Goal: Find specific page/section: Find specific page/section

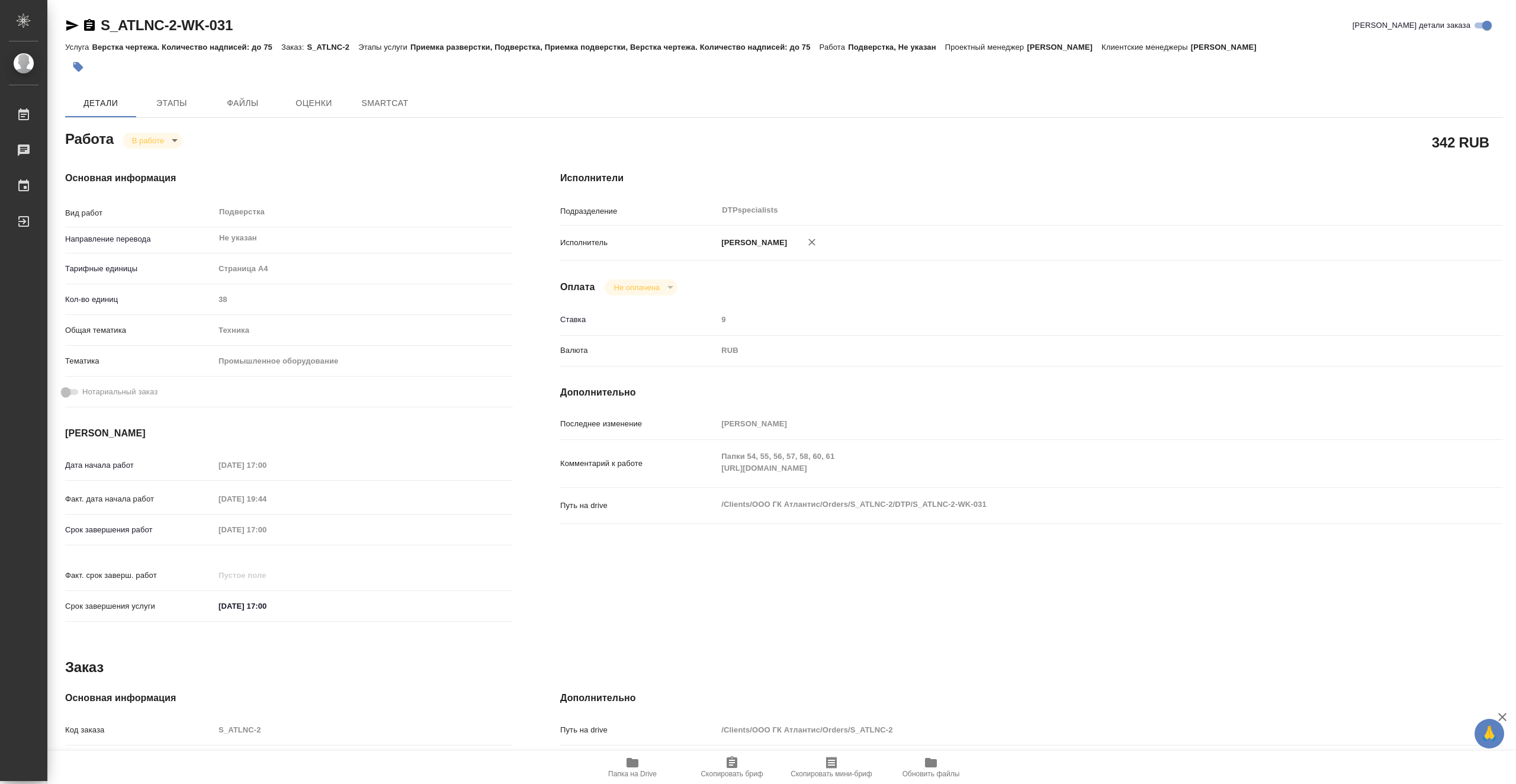
type textarea "x"
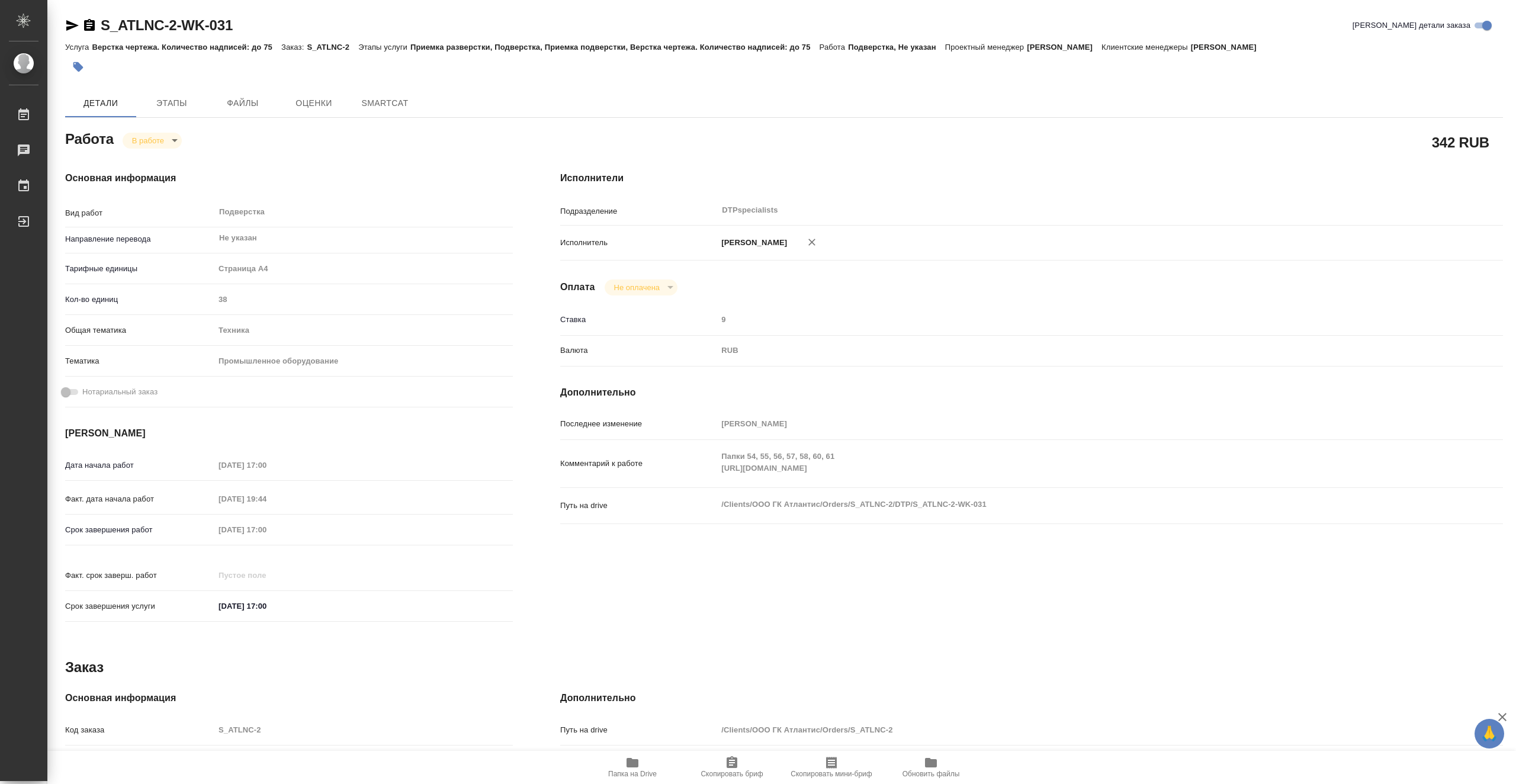
type textarea "x"
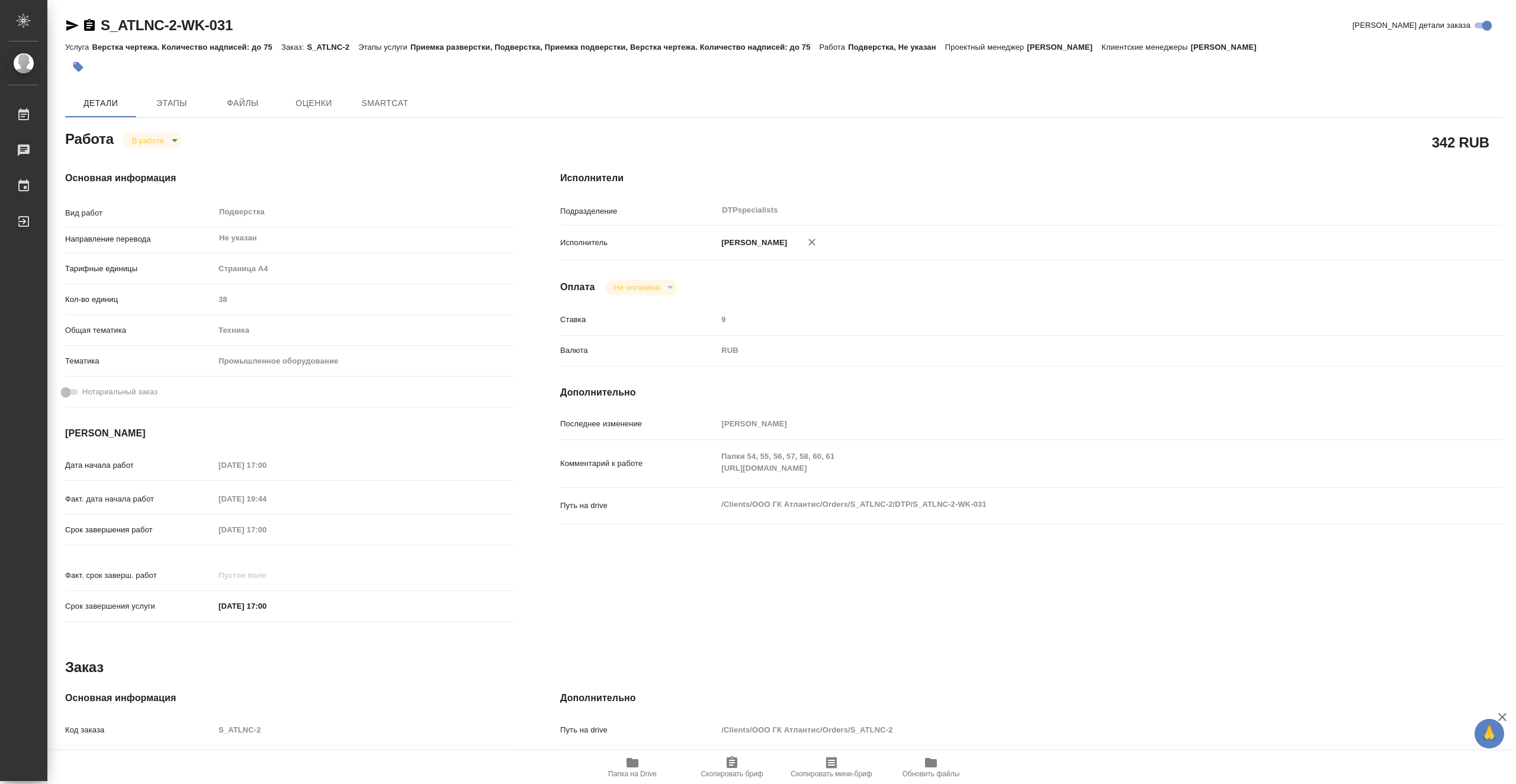
type textarea "x"
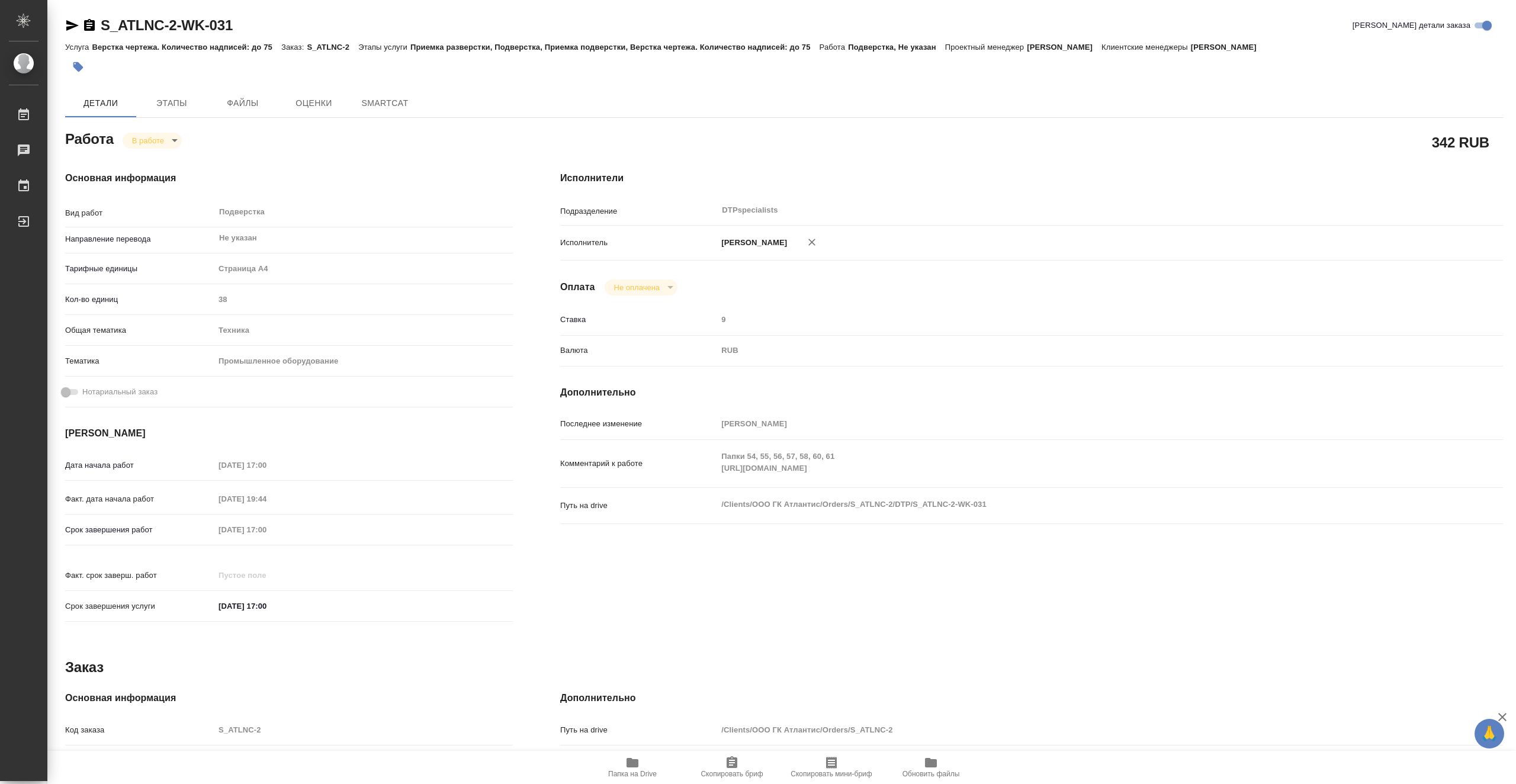
type textarea "x"
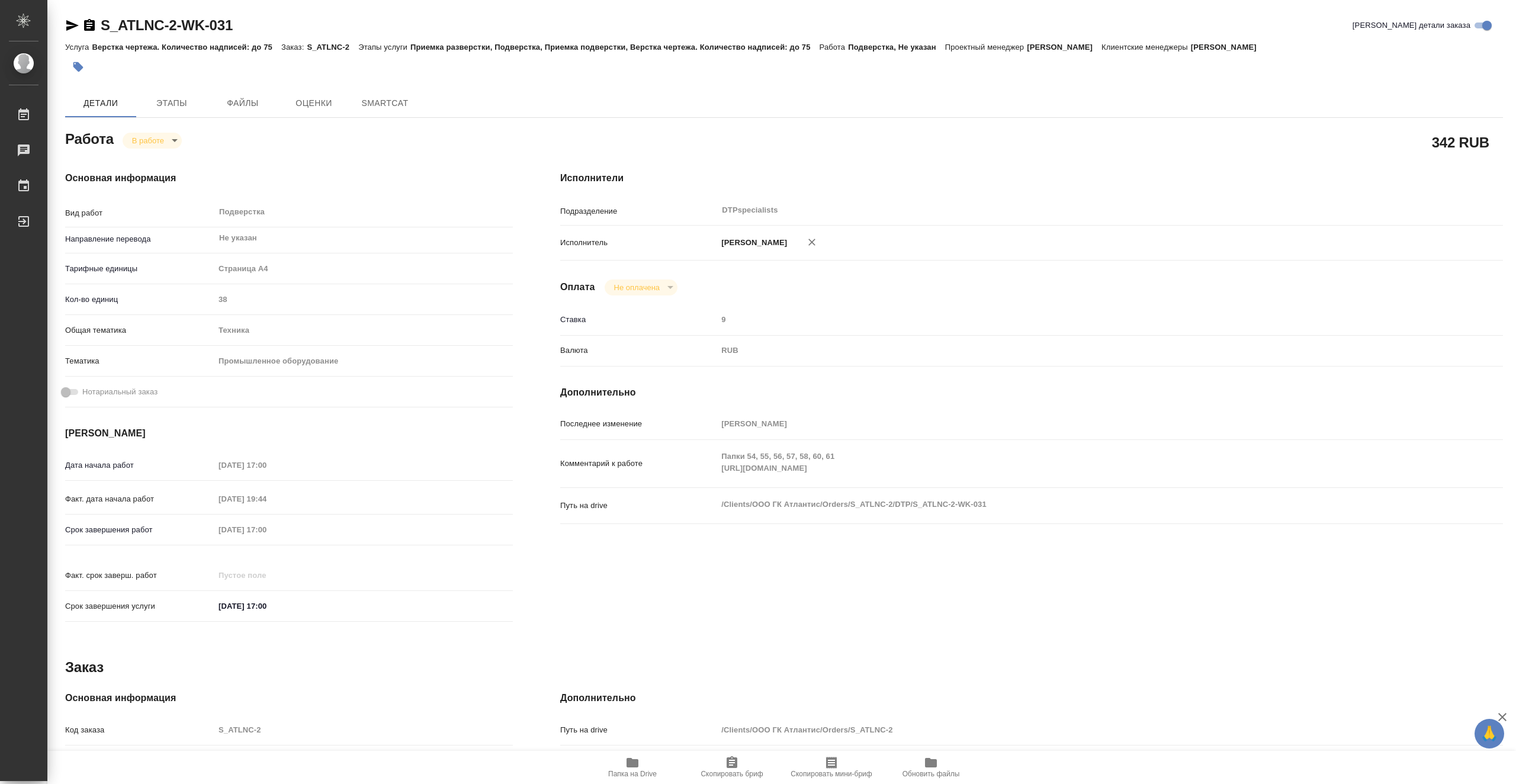
type textarea "x"
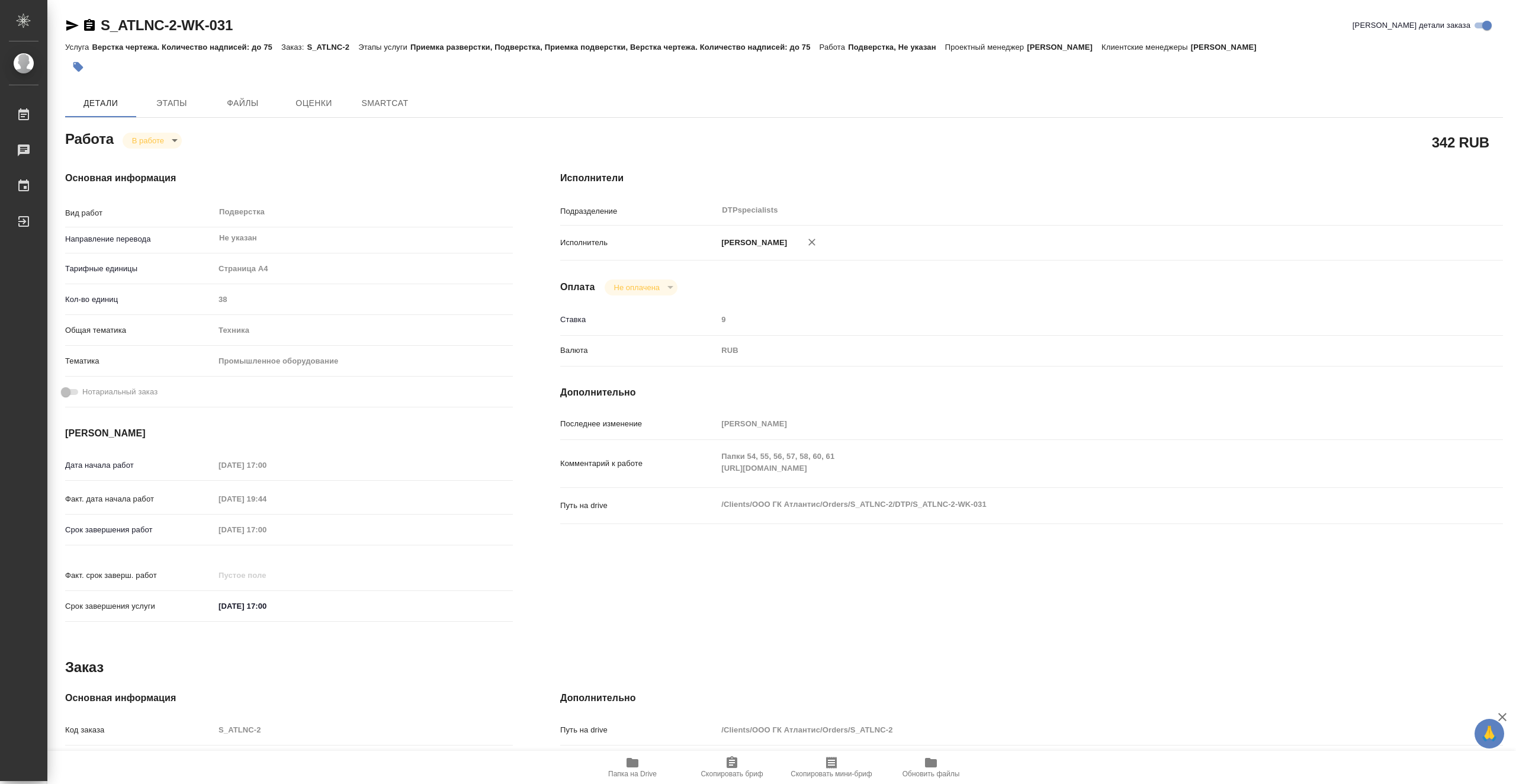
type textarea "x"
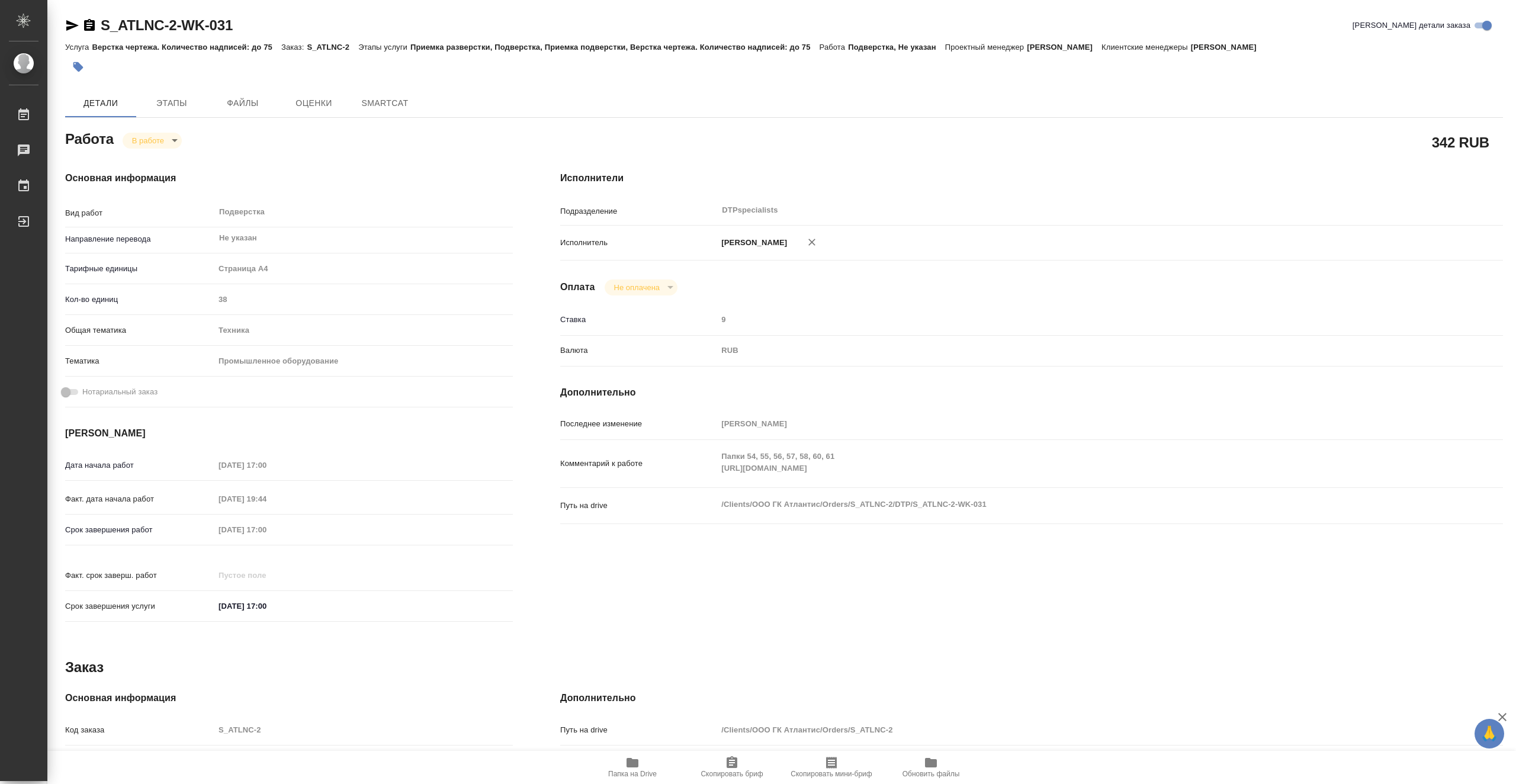
type textarea "x"
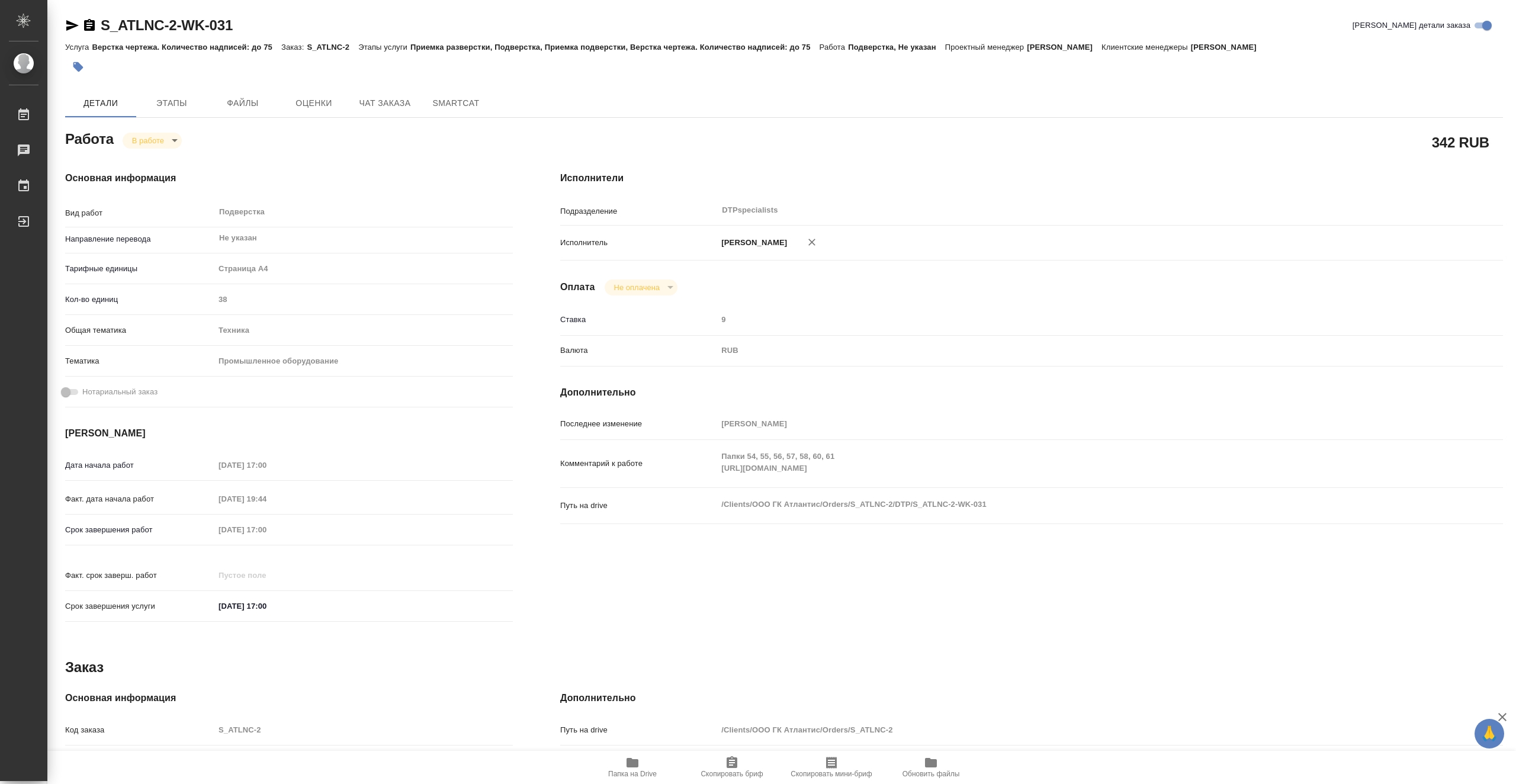
type textarea "x"
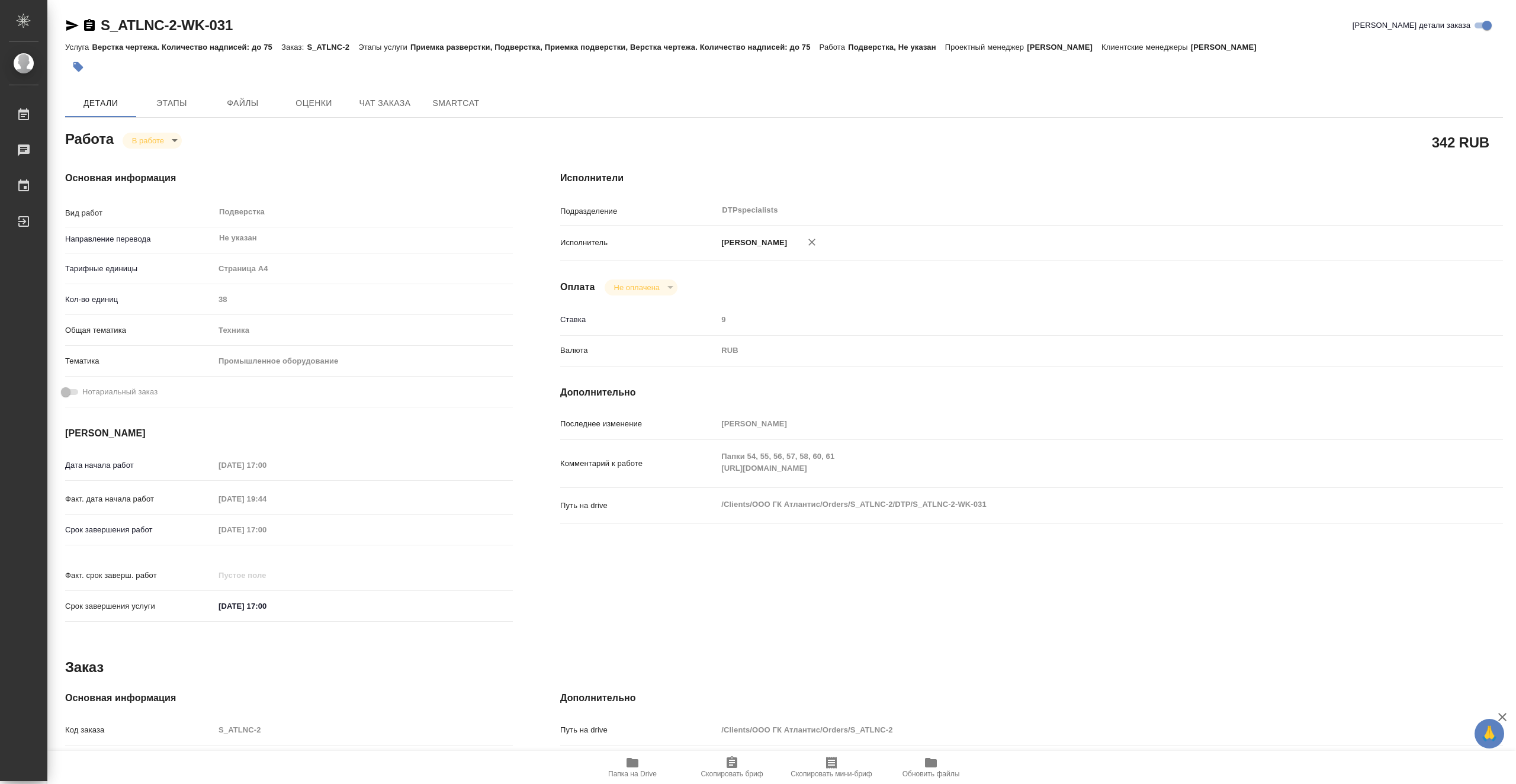
type textarea "x"
